Goal: Information Seeking & Learning: Learn about a topic

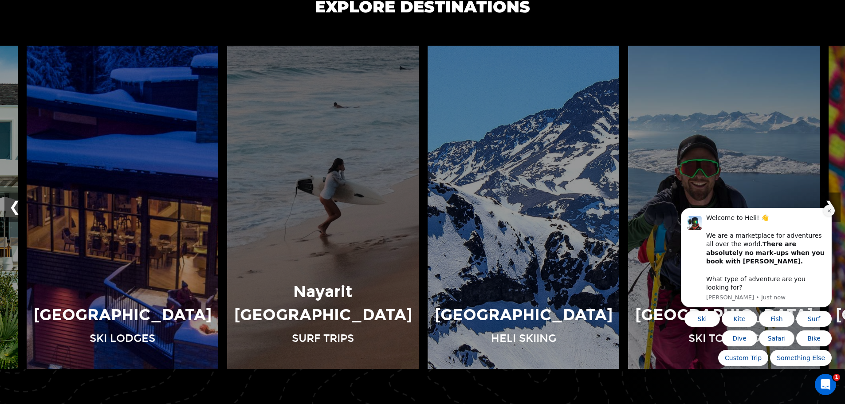
click at [827, 213] on icon "Dismiss notification" at bounding box center [829, 211] width 5 height 5
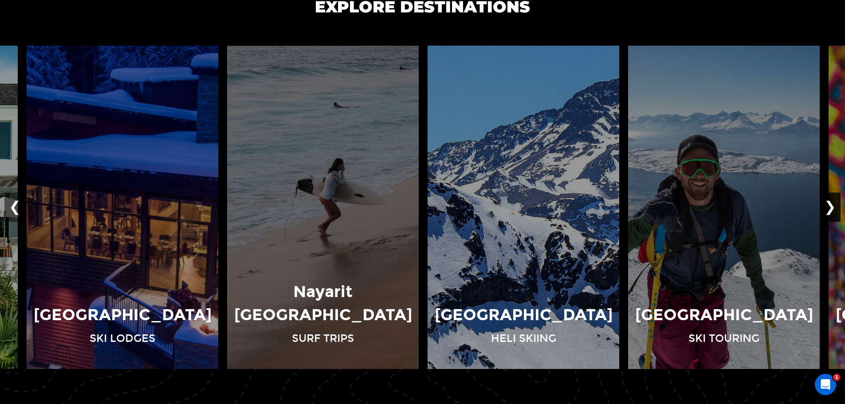
click at [830, 208] on button "❯" at bounding box center [830, 207] width 21 height 29
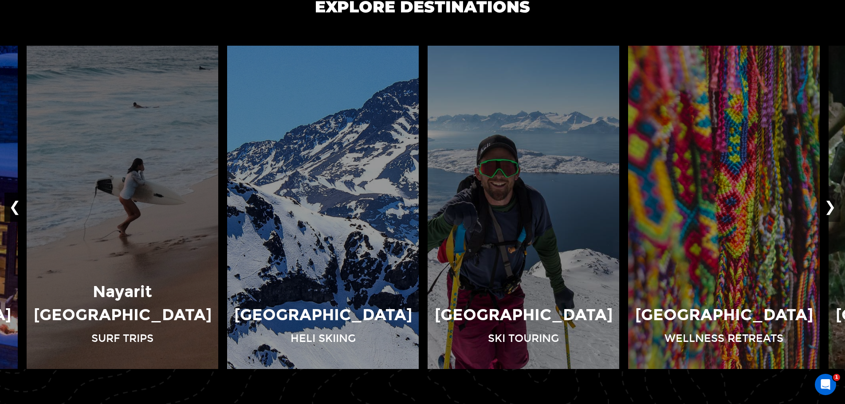
click at [17, 212] on button "❮" at bounding box center [14, 207] width 21 height 29
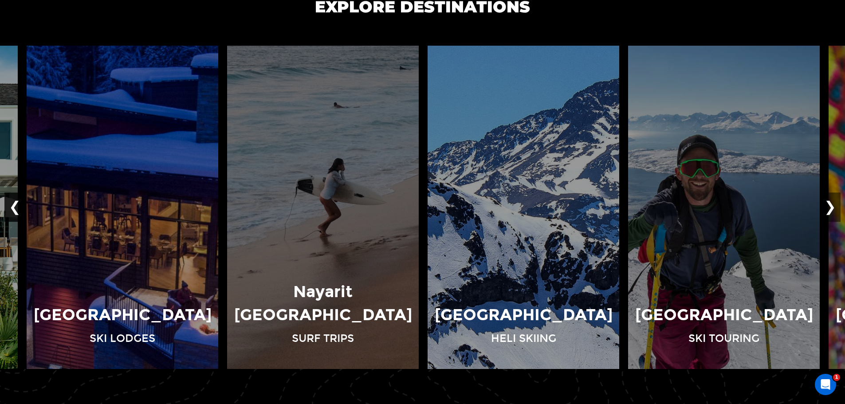
click at [16, 212] on button "❮" at bounding box center [14, 207] width 21 height 29
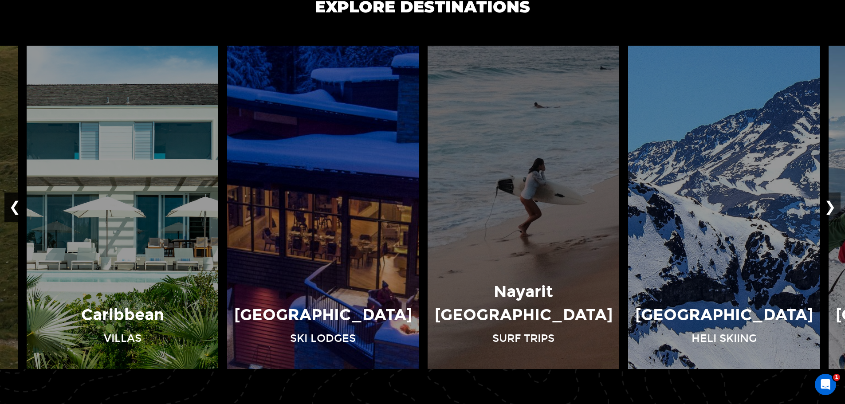
click at [15, 212] on button "❮" at bounding box center [14, 207] width 21 height 29
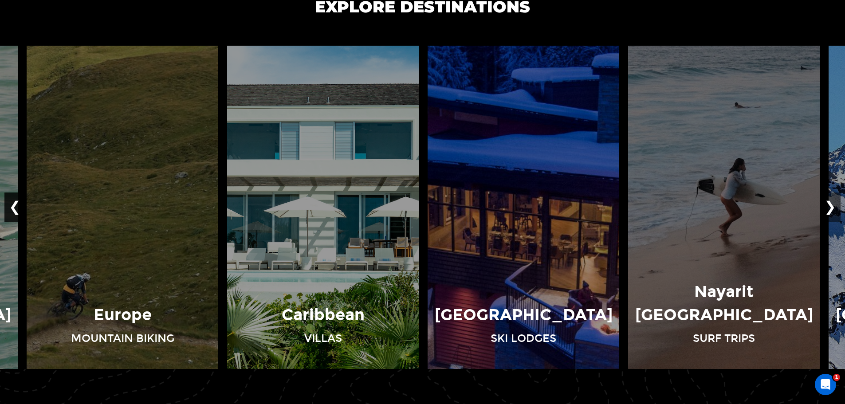
click at [15, 212] on button "❮" at bounding box center [14, 207] width 21 height 29
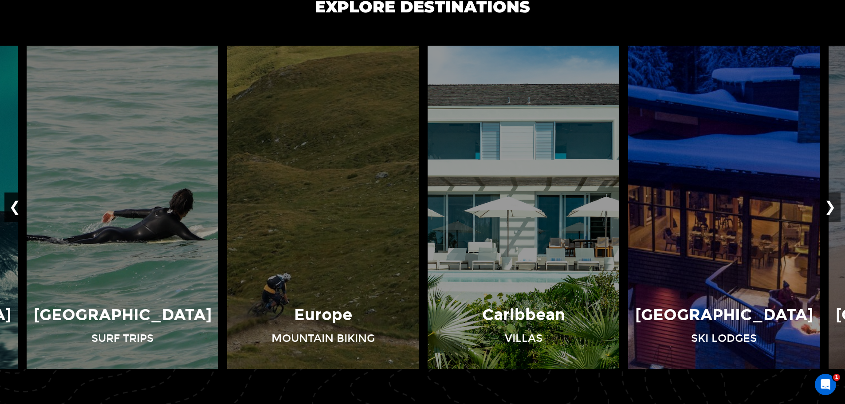
click at [15, 212] on button "❮" at bounding box center [14, 207] width 21 height 29
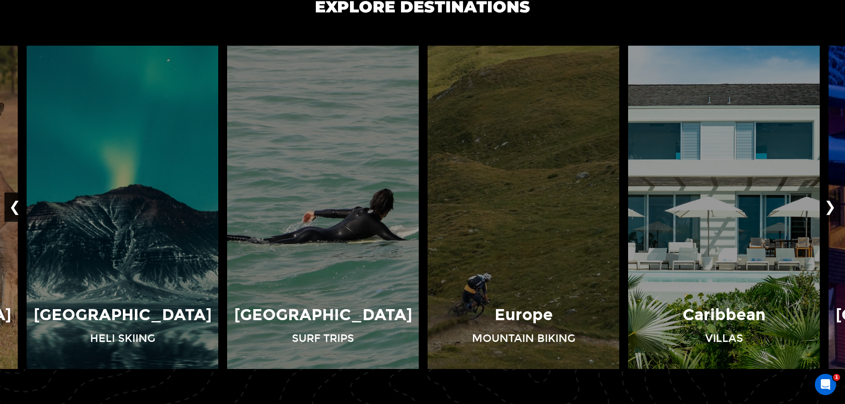
click at [15, 212] on button "❮" at bounding box center [14, 207] width 21 height 29
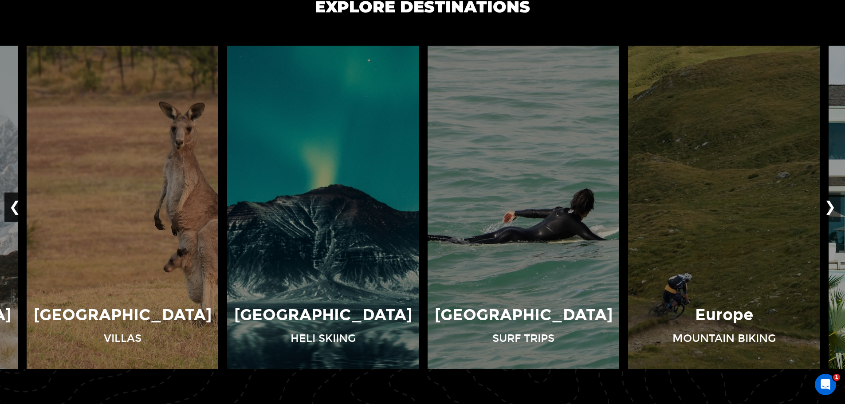
click at [15, 212] on button "❮" at bounding box center [14, 207] width 21 height 29
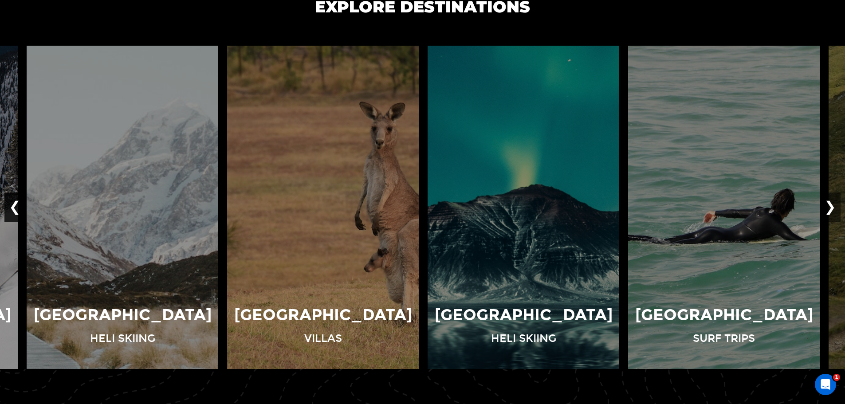
click at [15, 212] on button "❮" at bounding box center [14, 207] width 21 height 29
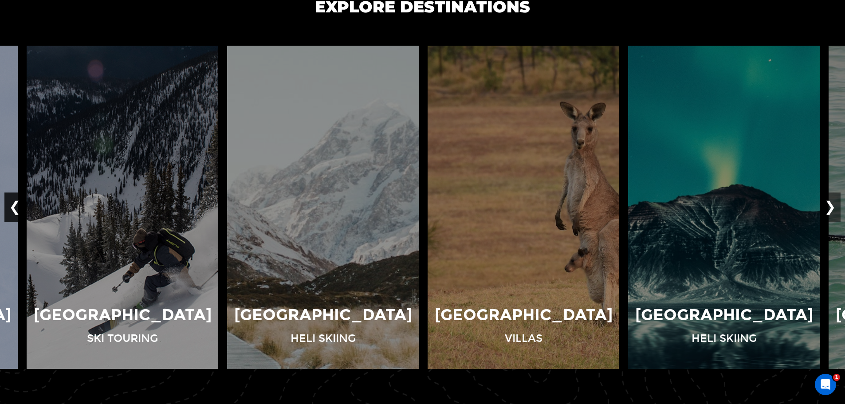
click at [15, 212] on button "❮" at bounding box center [14, 207] width 21 height 29
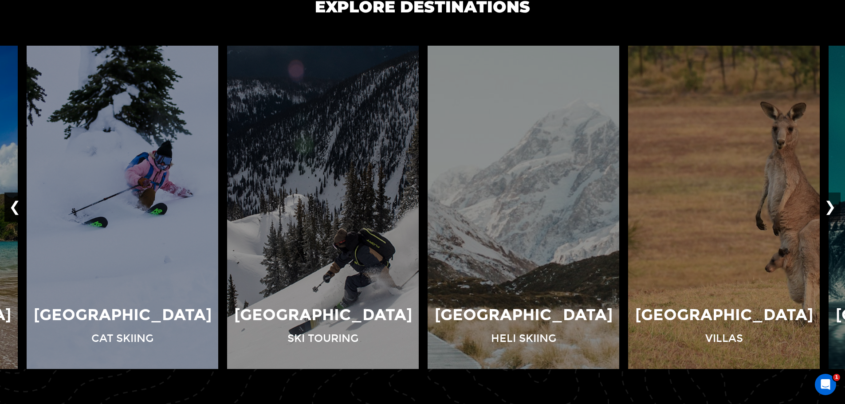
click at [12, 206] on button "❮" at bounding box center [14, 207] width 21 height 29
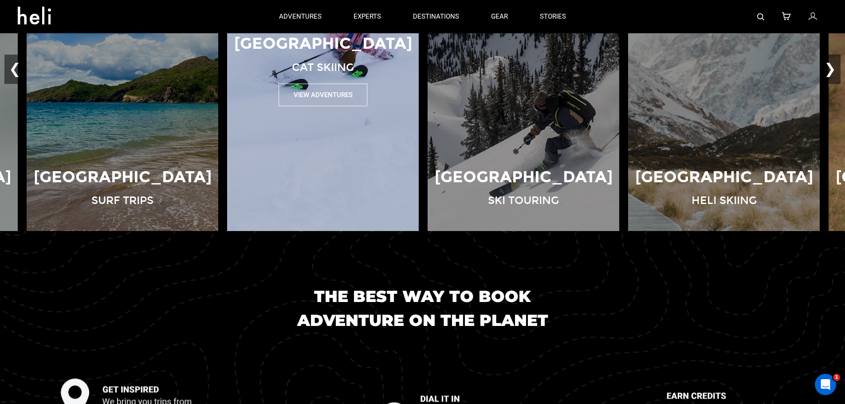
scroll to position [666, 0]
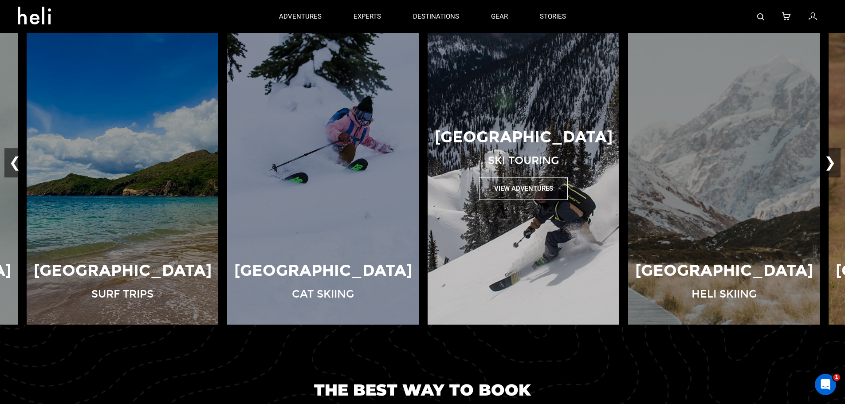
click at [553, 191] on button "View Adventures" at bounding box center [523, 188] width 89 height 23
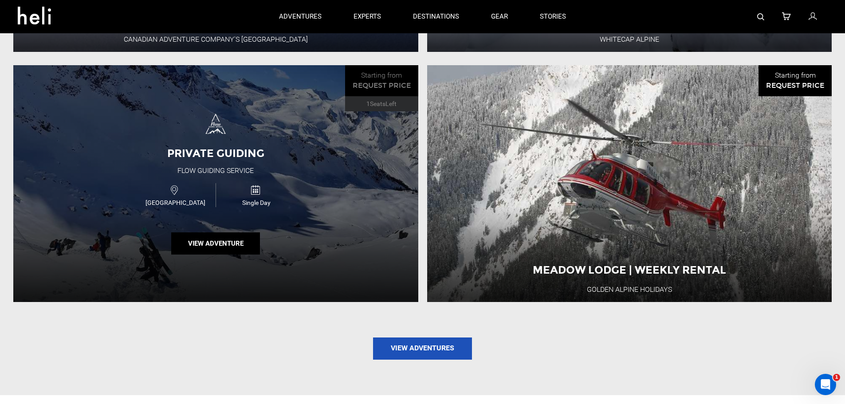
scroll to position [1020, 0]
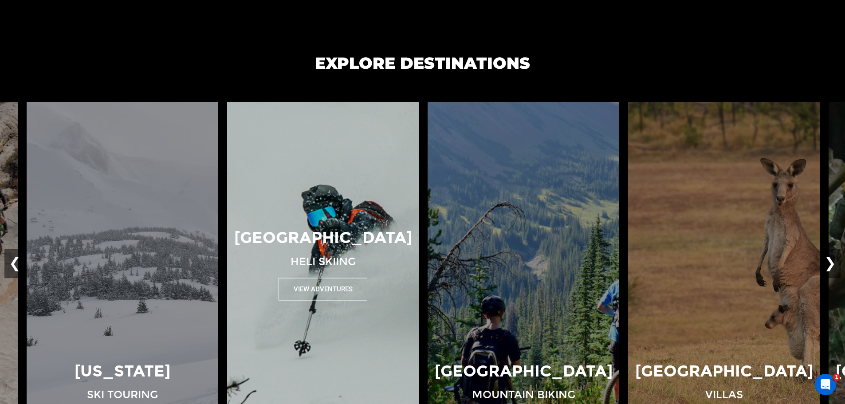
scroll to position [621, 0]
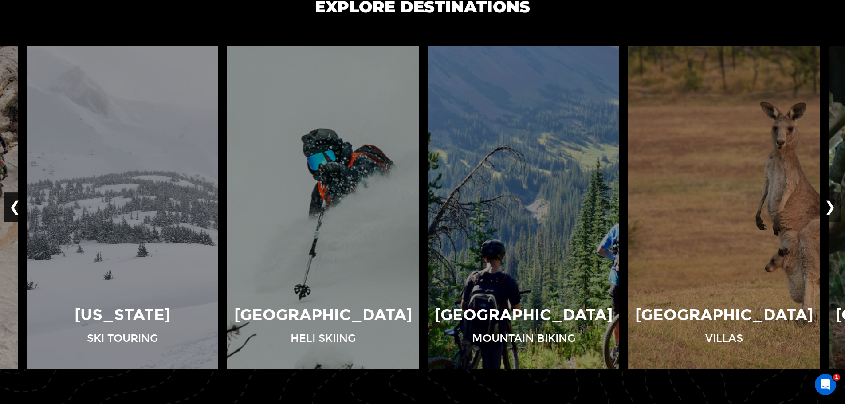
click at [17, 217] on button "❮" at bounding box center [14, 207] width 21 height 29
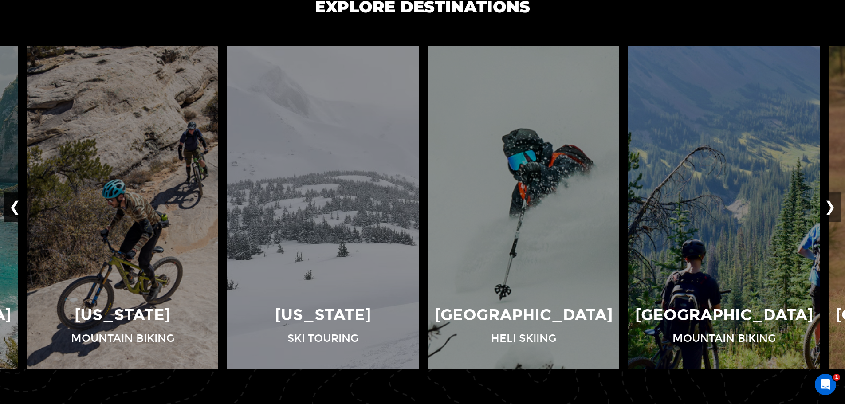
click at [17, 217] on button "❮" at bounding box center [14, 207] width 21 height 29
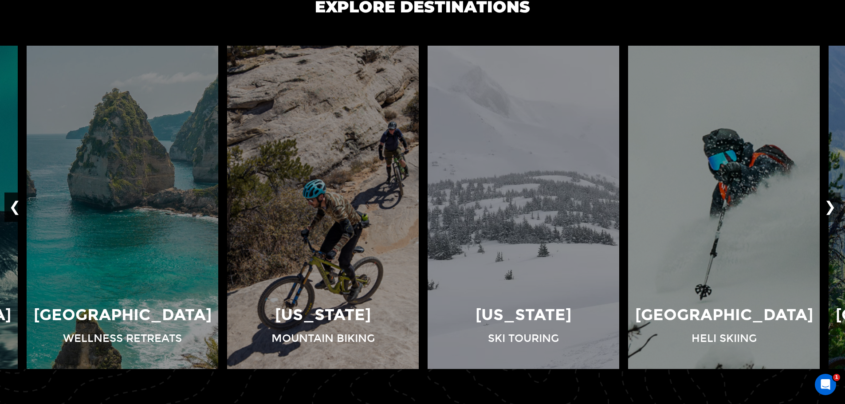
click at [17, 217] on button "❮" at bounding box center [14, 207] width 21 height 29
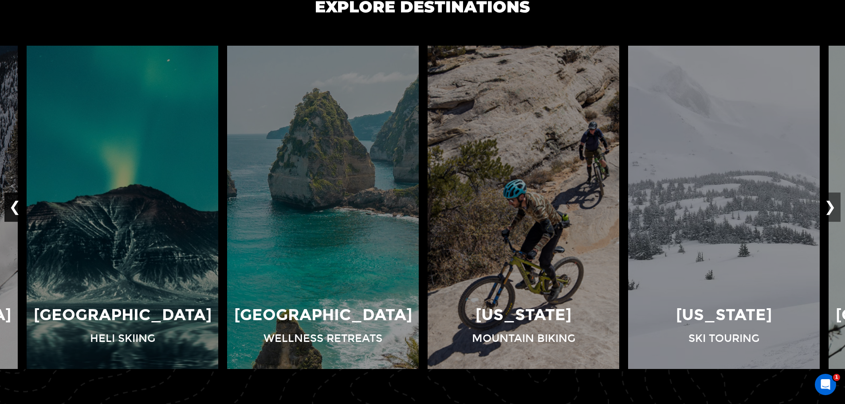
click at [17, 217] on button "❮" at bounding box center [14, 207] width 21 height 29
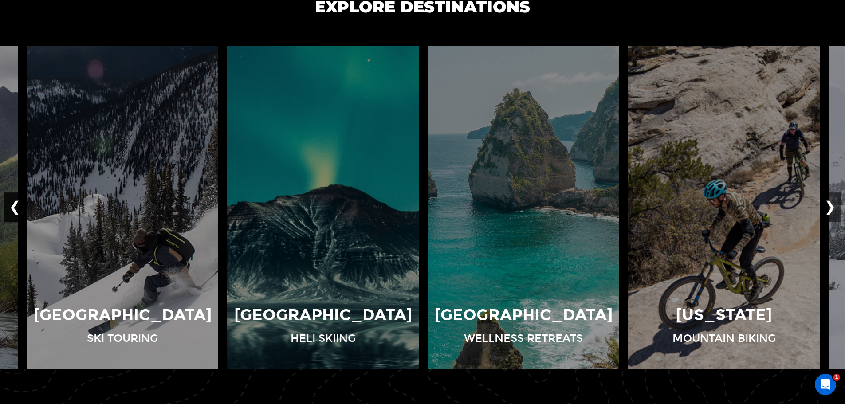
click at [17, 217] on button "❮" at bounding box center [14, 207] width 21 height 29
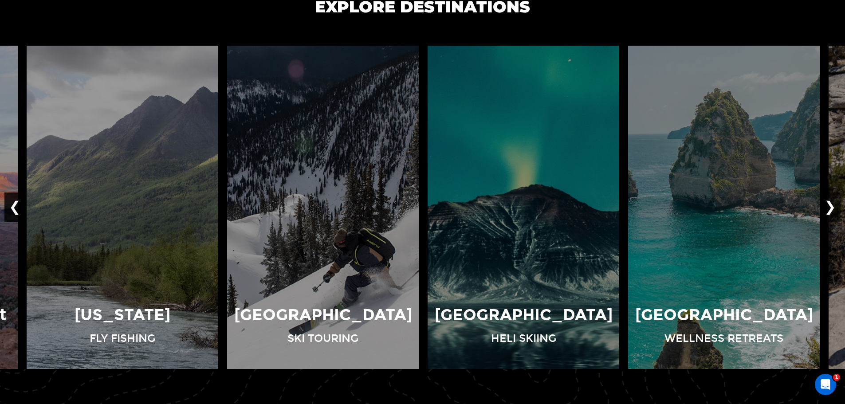
click at [18, 218] on button "❮" at bounding box center [14, 207] width 21 height 29
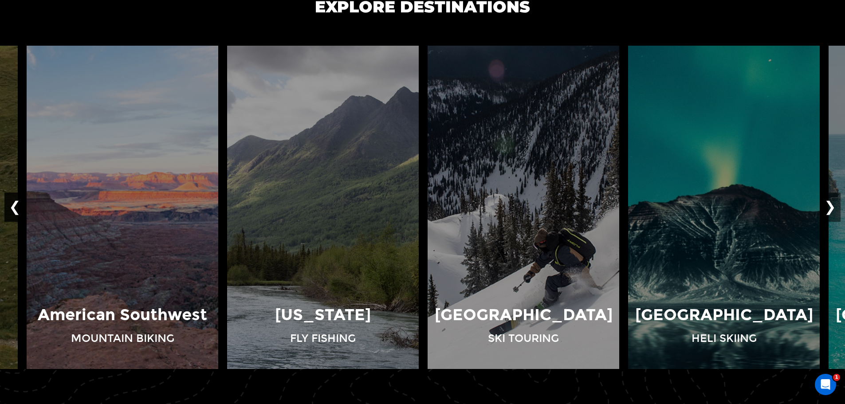
click at [17, 218] on button "❮" at bounding box center [14, 207] width 21 height 29
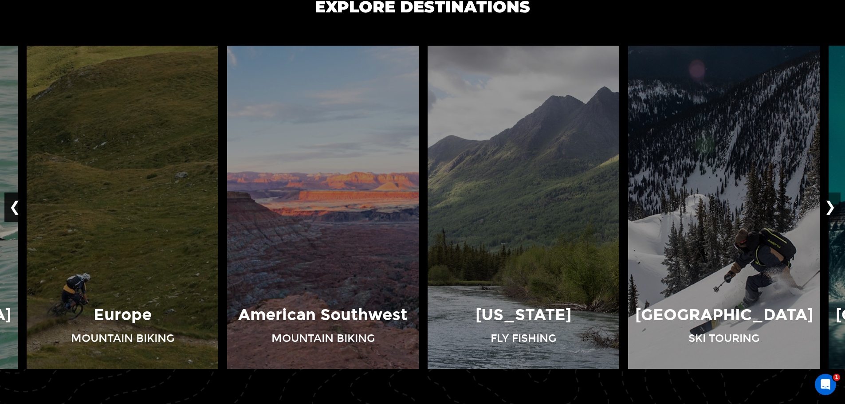
click at [17, 218] on button "❮" at bounding box center [14, 207] width 21 height 29
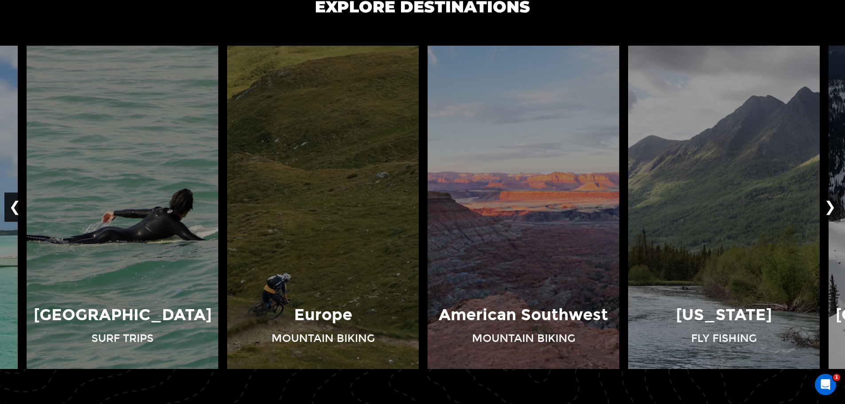
click at [17, 218] on button "❮" at bounding box center [14, 207] width 21 height 29
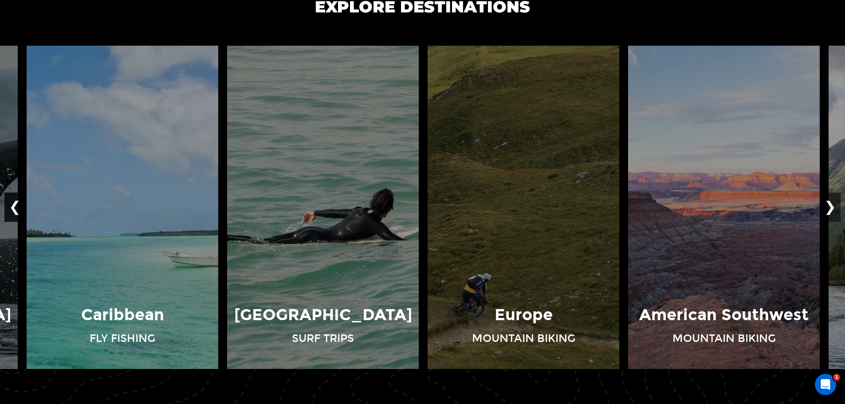
click at [17, 218] on button "❮" at bounding box center [14, 207] width 21 height 29
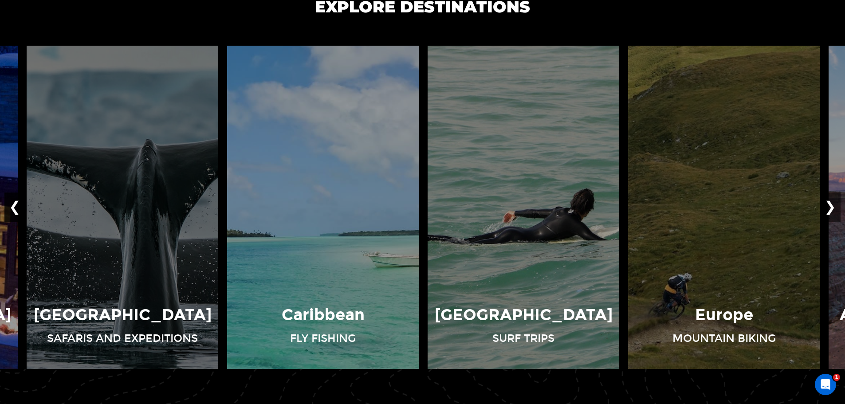
click at [17, 218] on button "❮" at bounding box center [14, 207] width 21 height 29
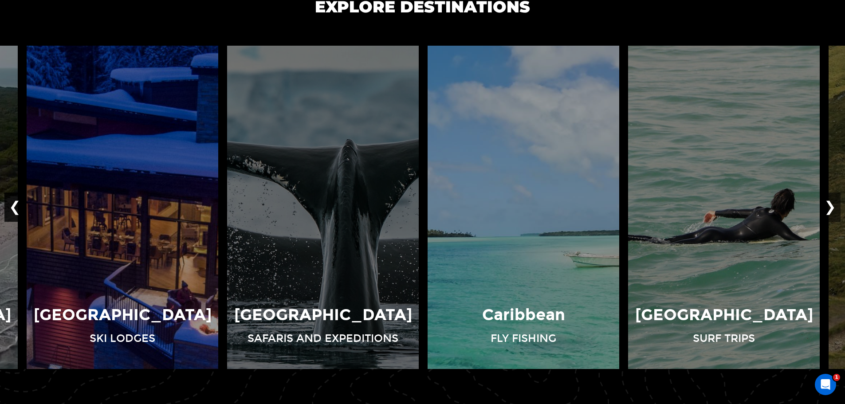
click at [17, 218] on button "❮" at bounding box center [14, 207] width 21 height 29
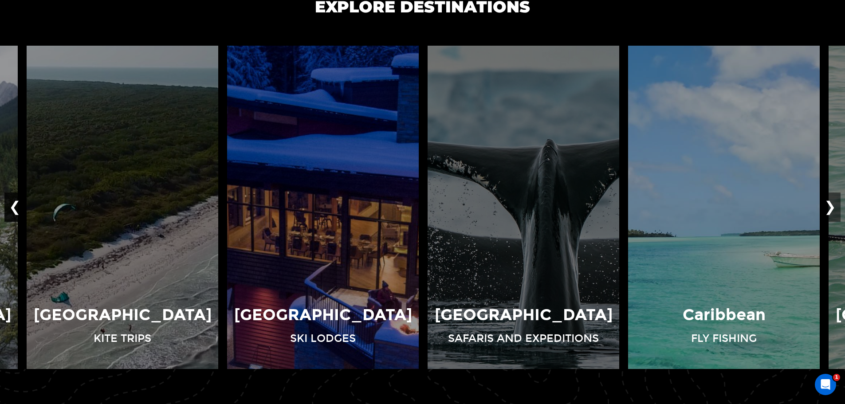
click at [17, 218] on button "❮" at bounding box center [14, 207] width 21 height 29
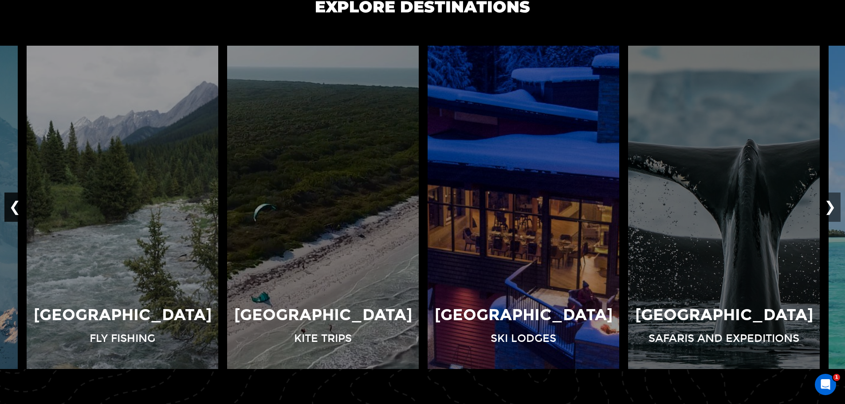
click at [17, 218] on button "❮" at bounding box center [14, 207] width 21 height 29
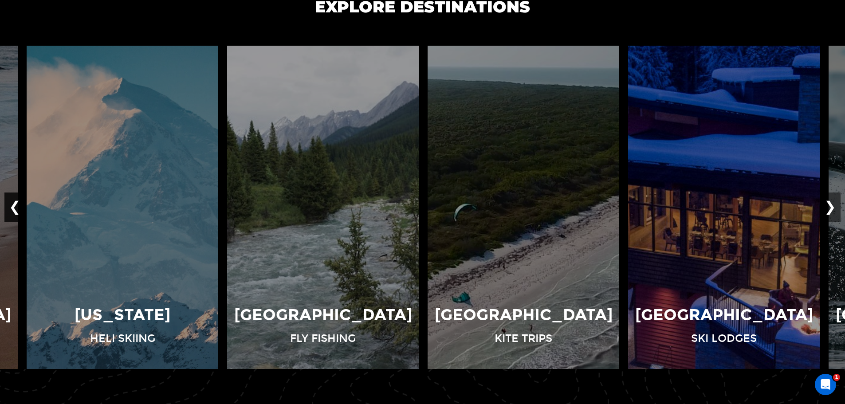
click at [11, 205] on button "❮" at bounding box center [14, 207] width 21 height 29
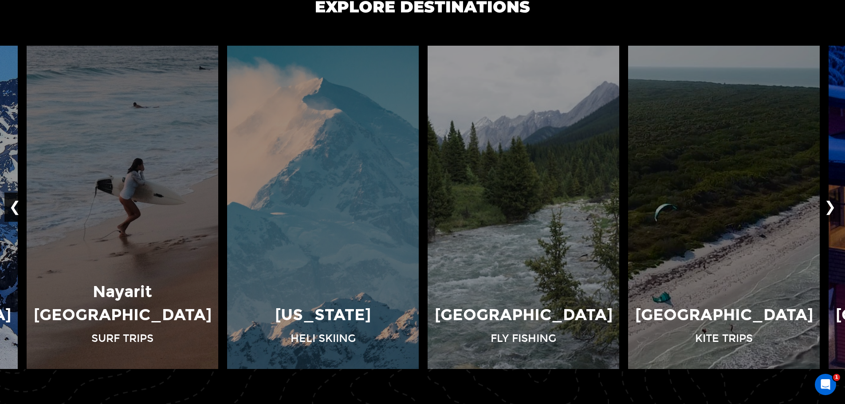
click at [8, 205] on button "❮" at bounding box center [14, 207] width 21 height 29
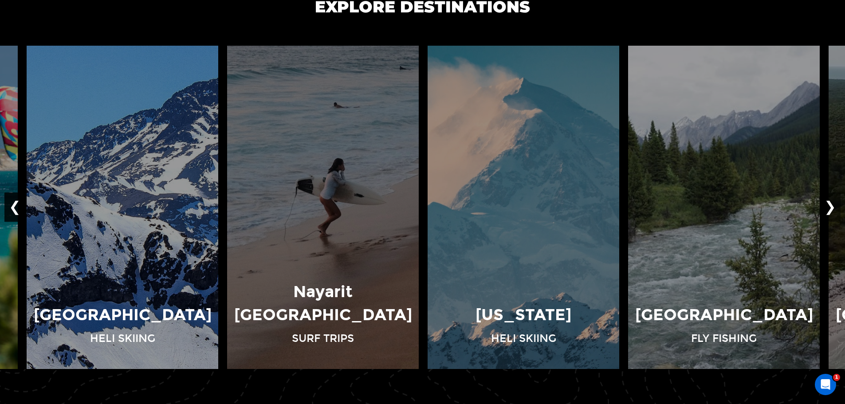
click at [8, 205] on button "❮" at bounding box center [14, 207] width 21 height 29
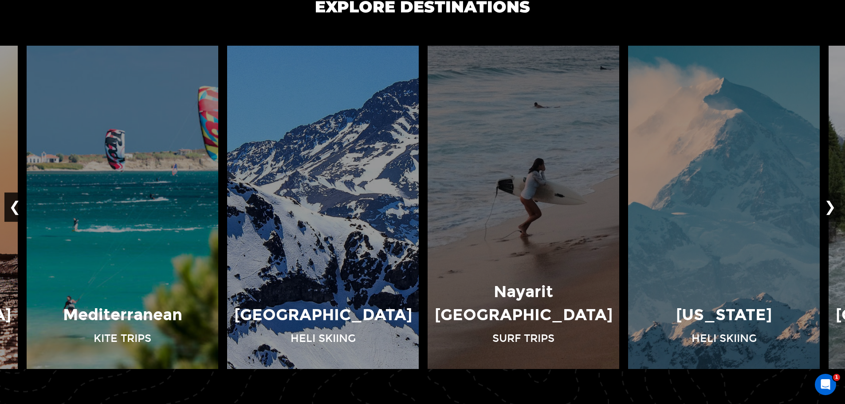
click at [8, 205] on button "❮" at bounding box center [14, 207] width 21 height 29
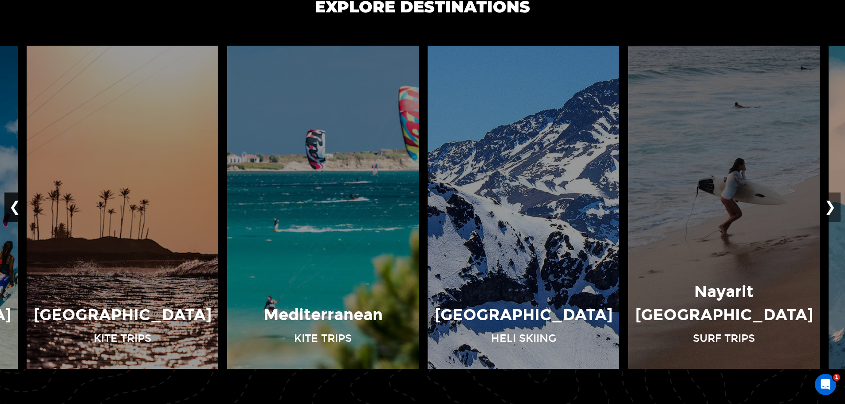
click at [8, 205] on button "❮" at bounding box center [14, 207] width 21 height 29
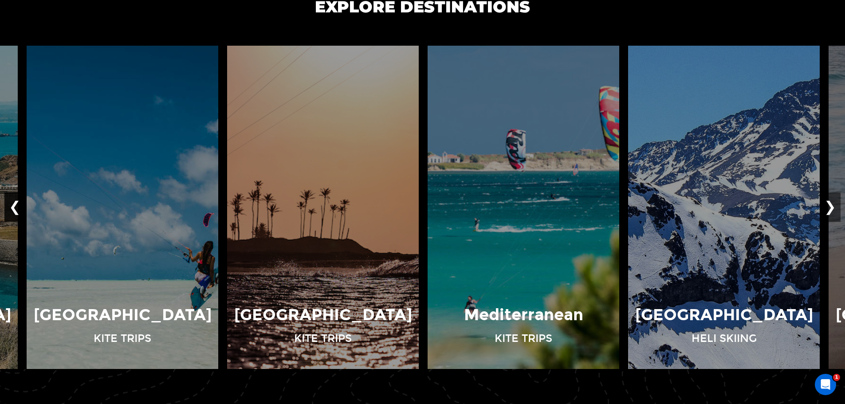
click at [8, 205] on button "❮" at bounding box center [14, 207] width 21 height 29
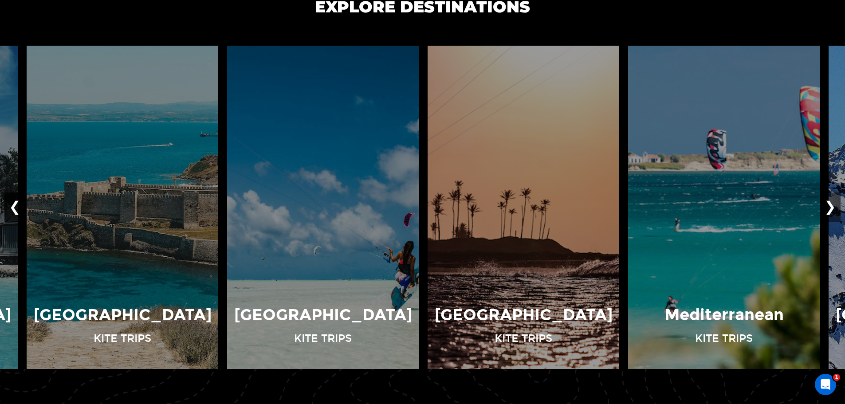
click at [8, 205] on button "❮" at bounding box center [14, 207] width 21 height 29
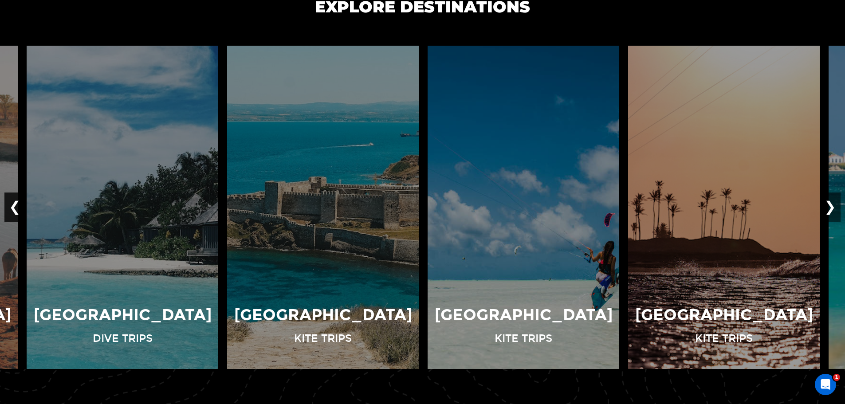
click at [8, 205] on button "❮" at bounding box center [14, 207] width 21 height 29
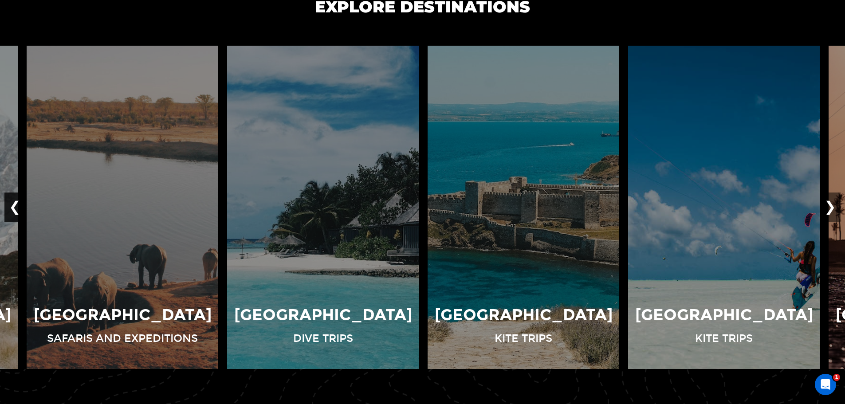
click at [8, 205] on button "❮" at bounding box center [14, 207] width 21 height 29
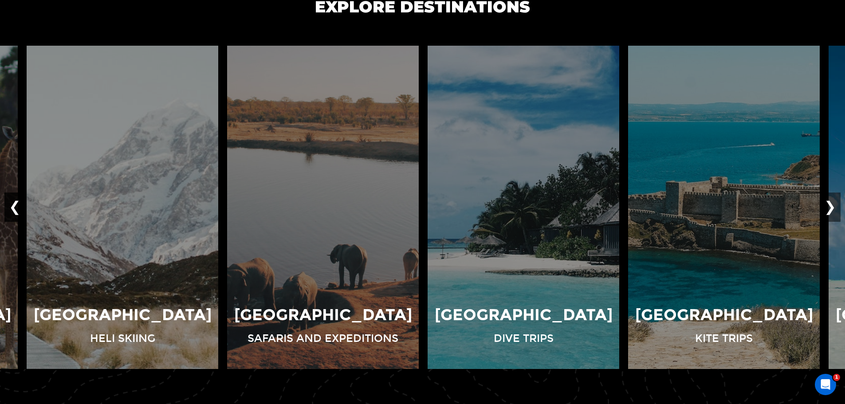
click at [8, 205] on button "❮" at bounding box center [14, 207] width 21 height 29
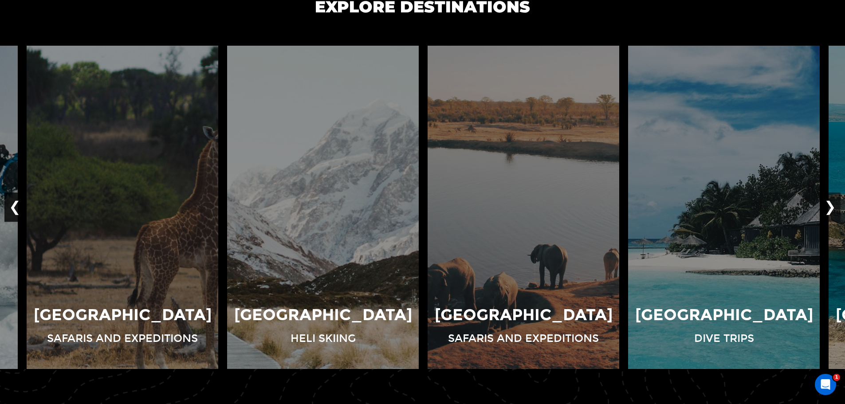
click at [8, 205] on button "❮" at bounding box center [14, 207] width 21 height 29
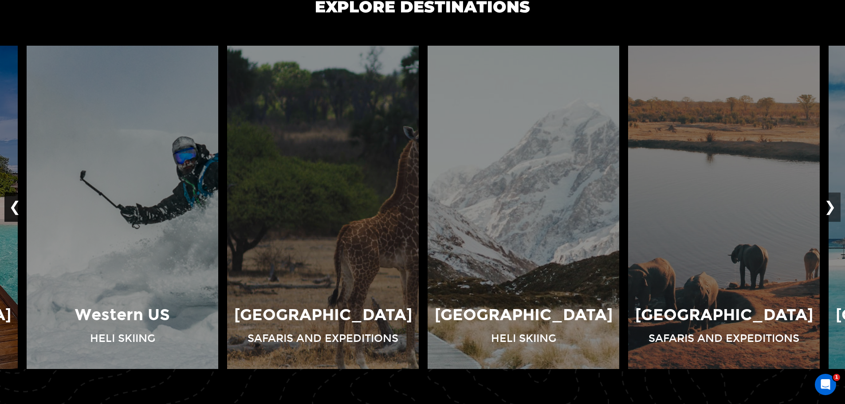
click at [8, 205] on button "❮" at bounding box center [14, 207] width 21 height 29
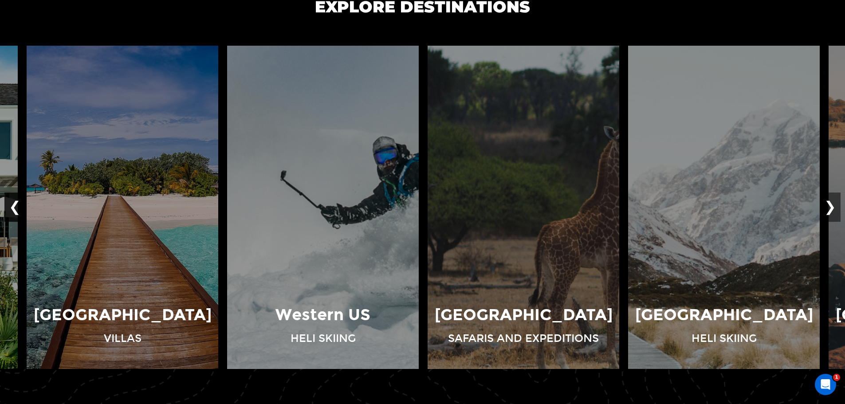
click at [8, 205] on button "❮" at bounding box center [14, 207] width 21 height 29
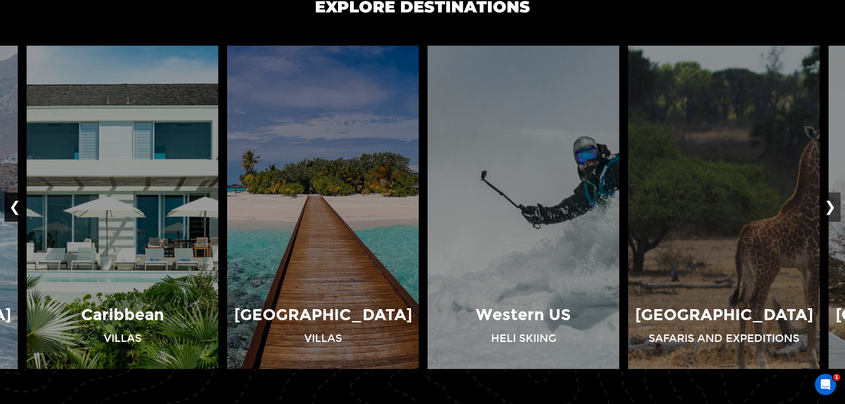
click at [8, 205] on button "❮" at bounding box center [14, 207] width 21 height 29
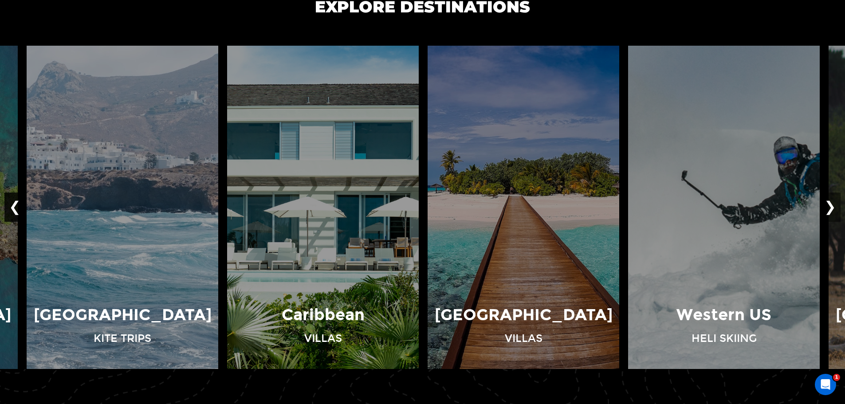
click at [8, 205] on button "❮" at bounding box center [14, 207] width 21 height 29
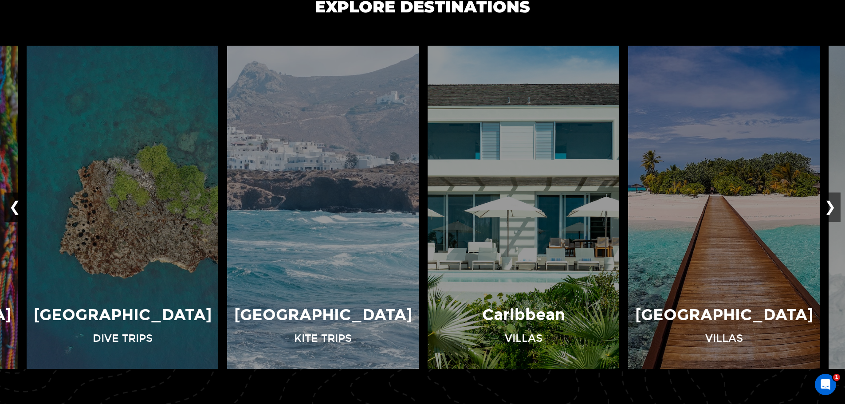
click at [8, 205] on button "❮" at bounding box center [14, 207] width 21 height 29
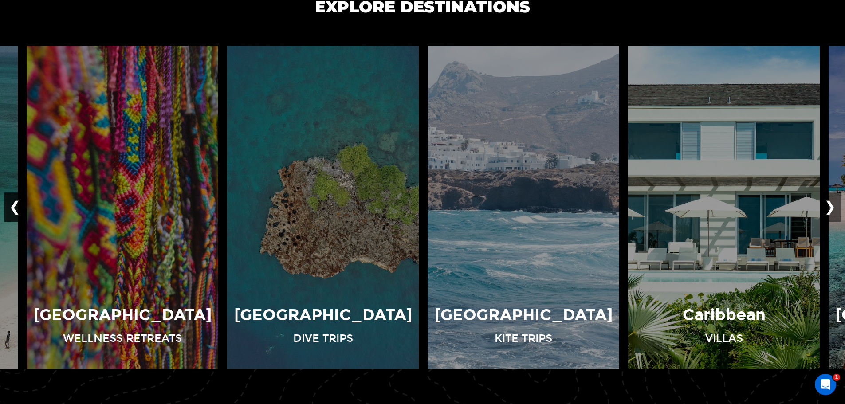
click at [8, 205] on button "❮" at bounding box center [14, 207] width 21 height 29
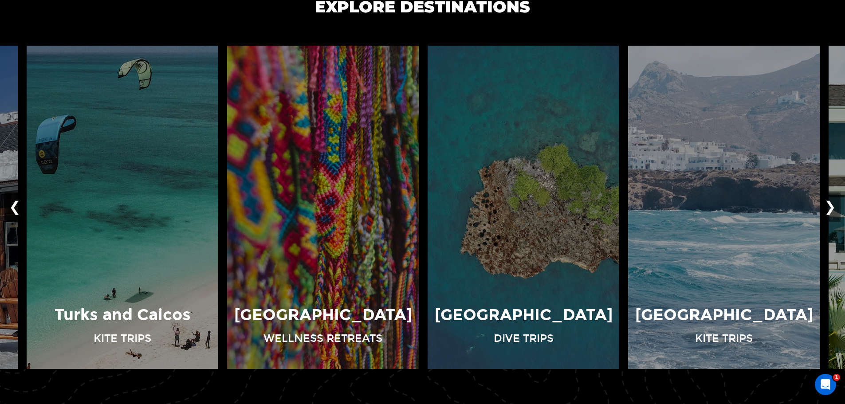
click at [8, 205] on button "❮" at bounding box center [14, 207] width 21 height 29
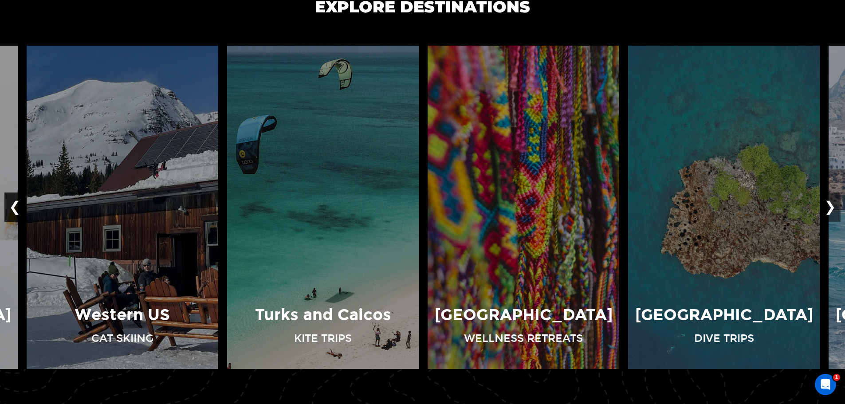
click at [9, 219] on button "❮" at bounding box center [14, 207] width 21 height 29
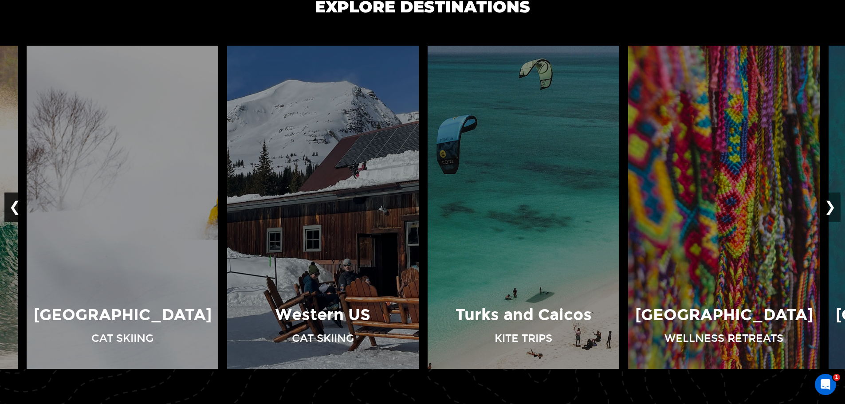
click at [10, 218] on button "❮" at bounding box center [14, 207] width 21 height 29
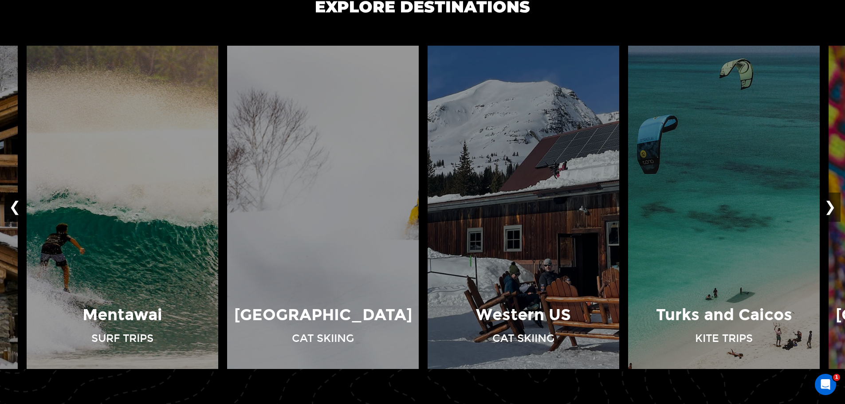
click at [15, 211] on button "❮" at bounding box center [14, 207] width 21 height 29
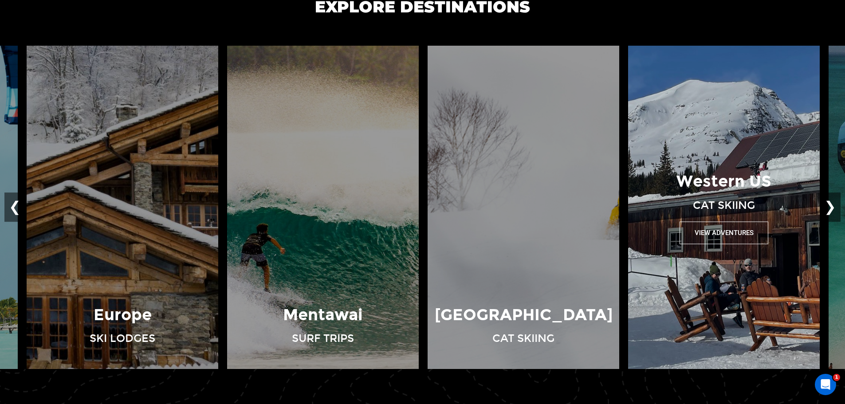
click at [782, 174] on div "Western US Cat Skiing View Adventures" at bounding box center [724, 207] width 201 height 74
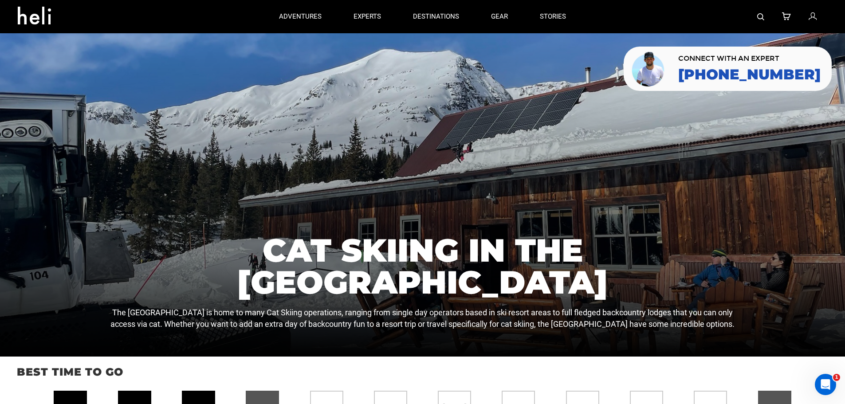
drag, startPoint x: 423, startPoint y: 357, endPoint x: 384, endPoint y: 189, distance: 172.2
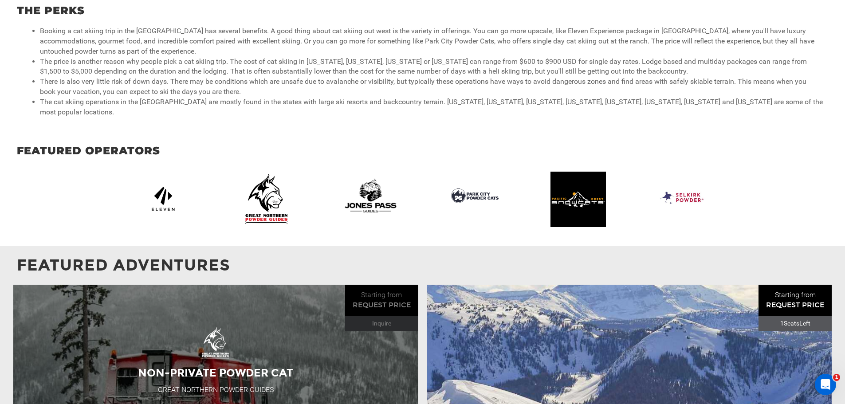
scroll to position [754, 0]
